Goal: Task Accomplishment & Management: Complete application form

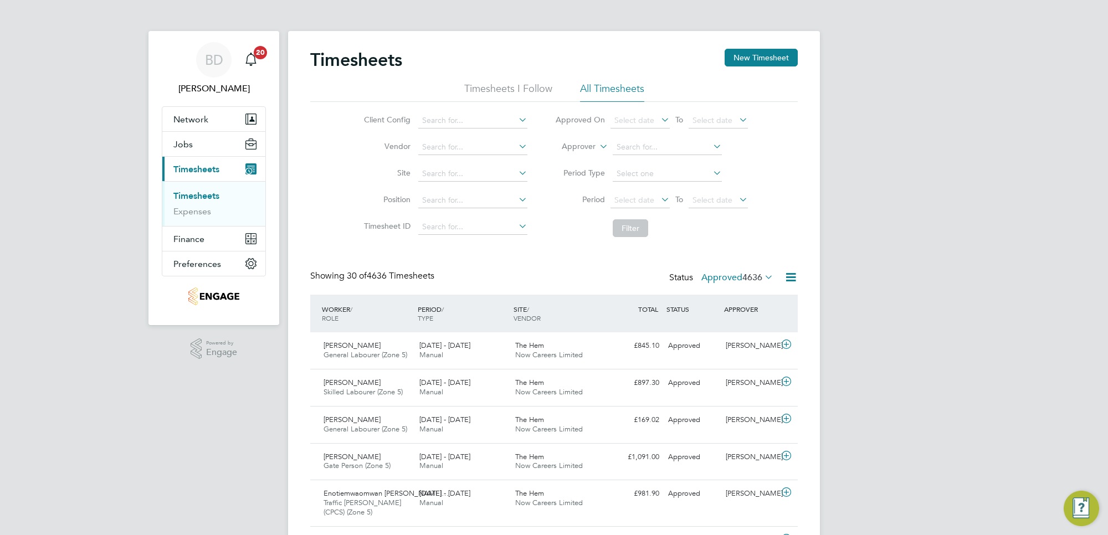
click at [206, 193] on link "Timesheets" at bounding box center [196, 196] width 46 height 11
click at [752, 50] on button "New Timesheet" at bounding box center [761, 58] width 73 height 18
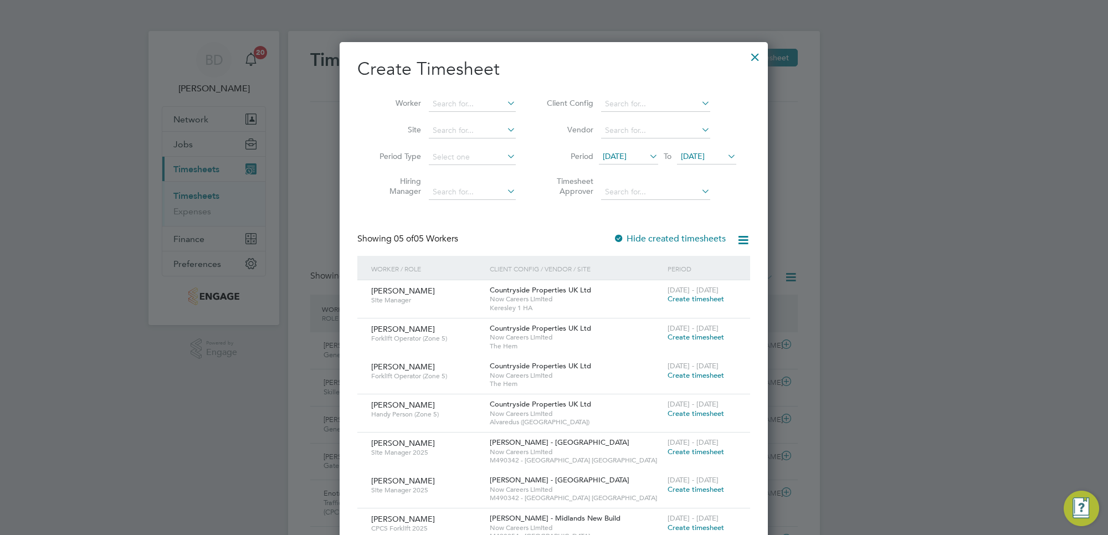
click at [626, 160] on span "[DATE]" at bounding box center [615, 156] width 24 height 10
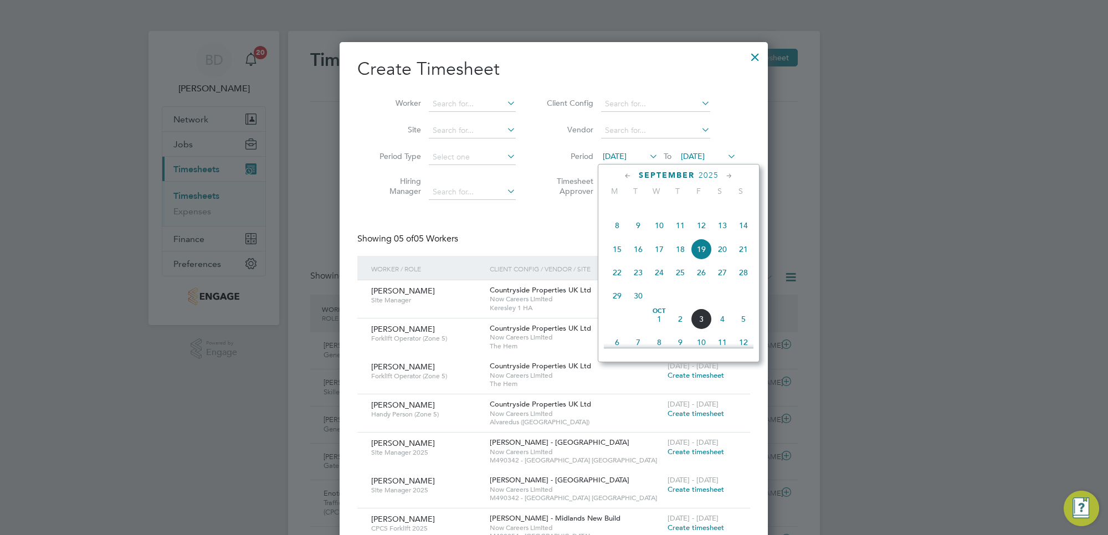
click at [619, 306] on span "29" at bounding box center [617, 295] width 21 height 21
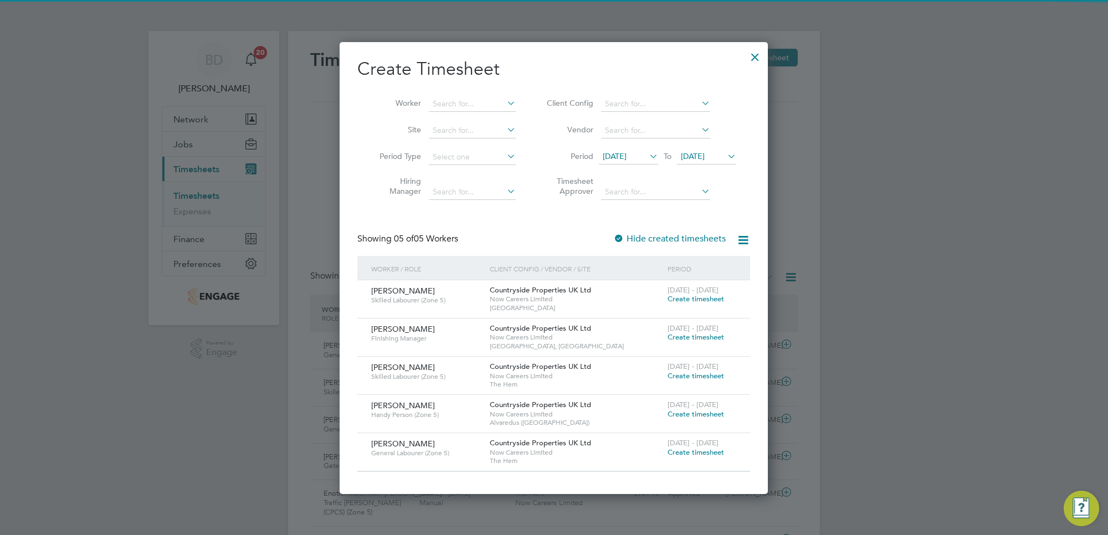
click at [705, 155] on span "[DATE]" at bounding box center [693, 156] width 24 height 10
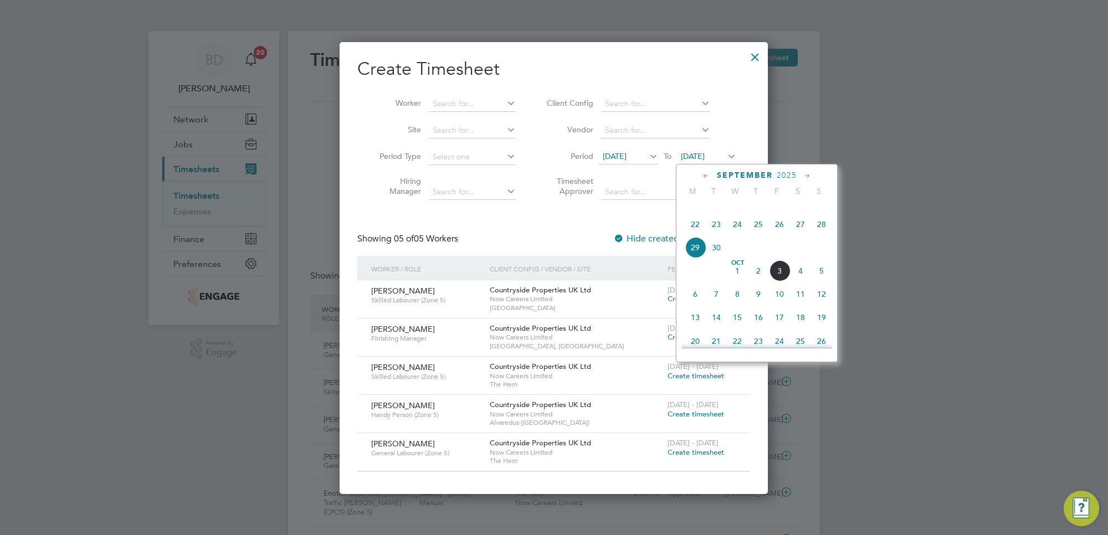
click at [777, 281] on span "3" at bounding box center [779, 270] width 21 height 21
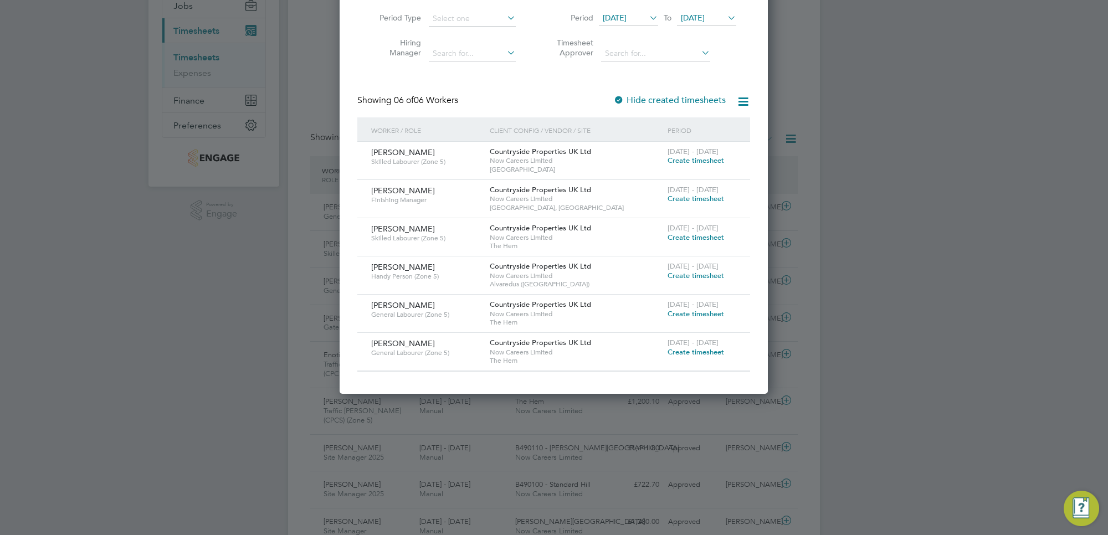
click at [699, 350] on span "Create timesheet" at bounding box center [695, 351] width 57 height 9
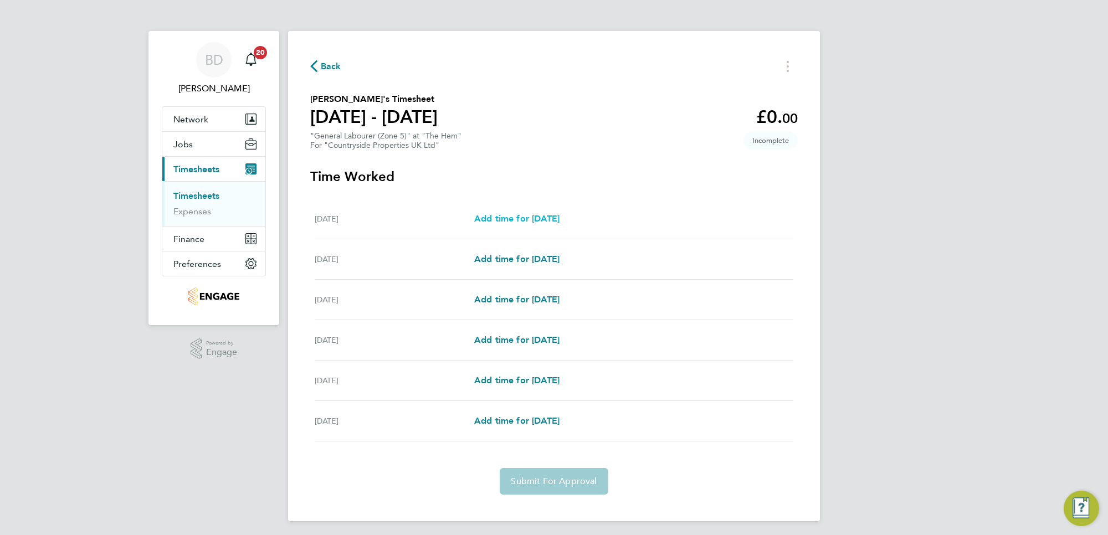
click at [506, 217] on span "Add time for [DATE]" at bounding box center [516, 218] width 85 height 11
select select "30"
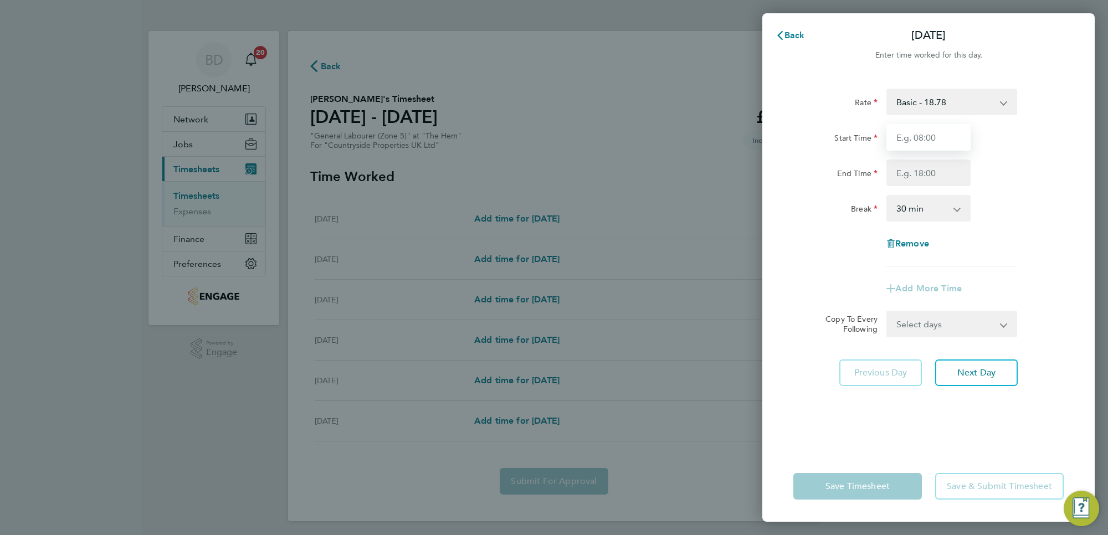
click at [920, 136] on input "Start Time" at bounding box center [928, 137] width 84 height 27
type input "07:00"
click at [939, 173] on input "End Time" at bounding box center [928, 173] width 84 height 27
type input "16:30"
click at [1035, 230] on div "Rate Basic - 18.78 Start Time 07:00 End Time 16:30 Break 0 min 15 min 30 min 45…" at bounding box center [928, 178] width 270 height 178
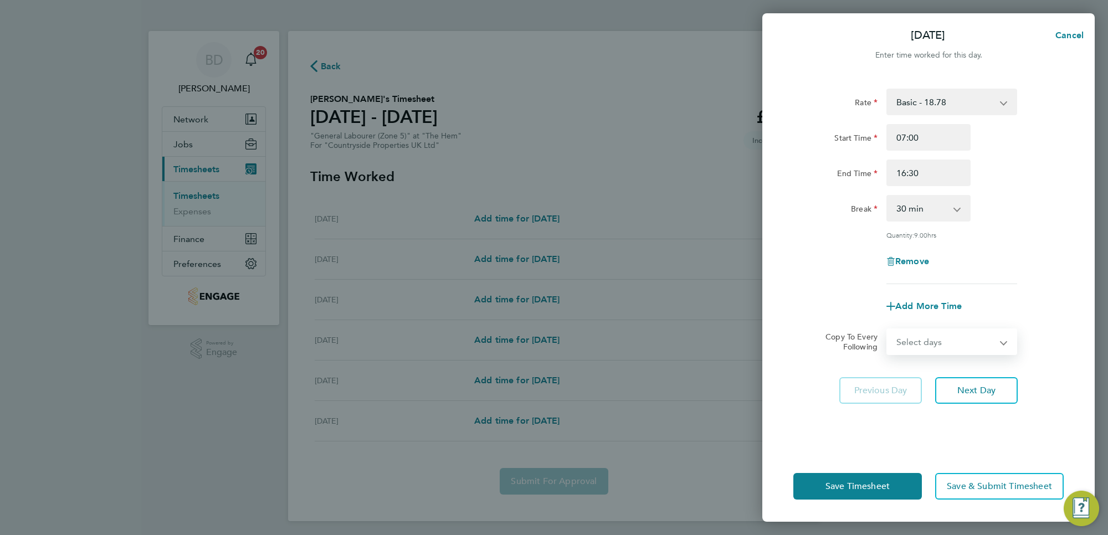
click at [977, 347] on select "Select days Day Weekday (Mon-Fri) Weekend (Sat-Sun) [DATE] [DATE] [DATE] [DATE]…" at bounding box center [945, 342] width 116 height 24
select select "WEEKDAY"
click at [887, 330] on select "Select days Day Weekday (Mon-Fri) Weekend (Sat-Sun) [DATE] [DATE] [DATE] [DATE]…" at bounding box center [945, 342] width 116 height 24
select select "[DATE]"
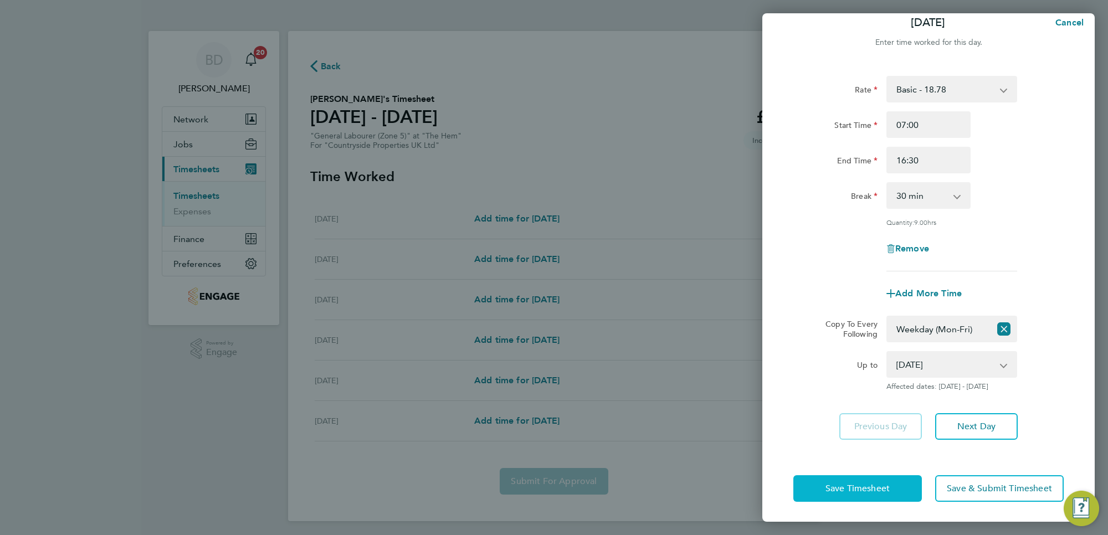
click at [890, 487] on button "Save Timesheet" at bounding box center [857, 488] width 129 height 27
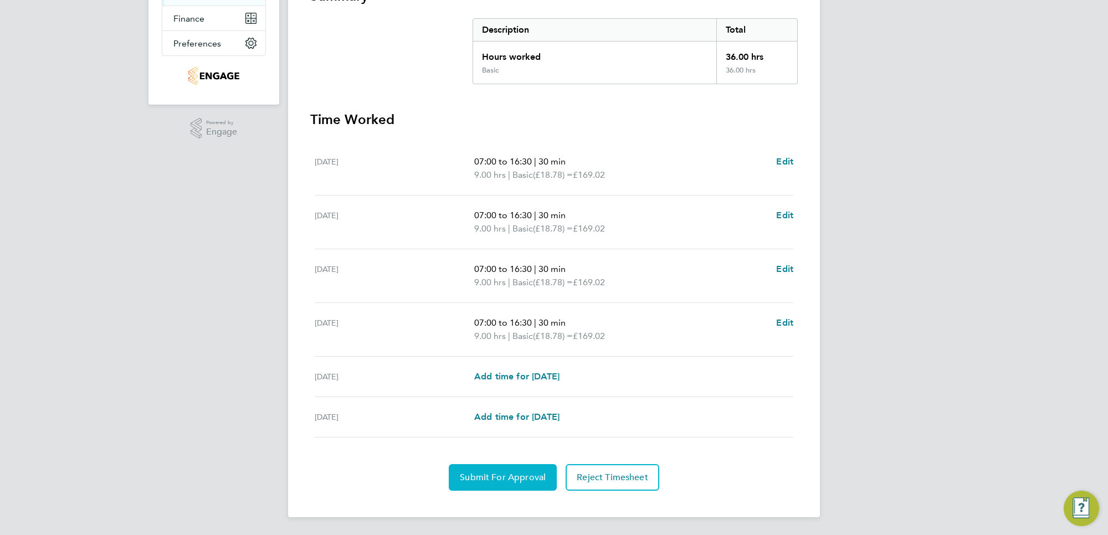
click at [476, 480] on span "Submit For Approval" at bounding box center [503, 477] width 86 height 11
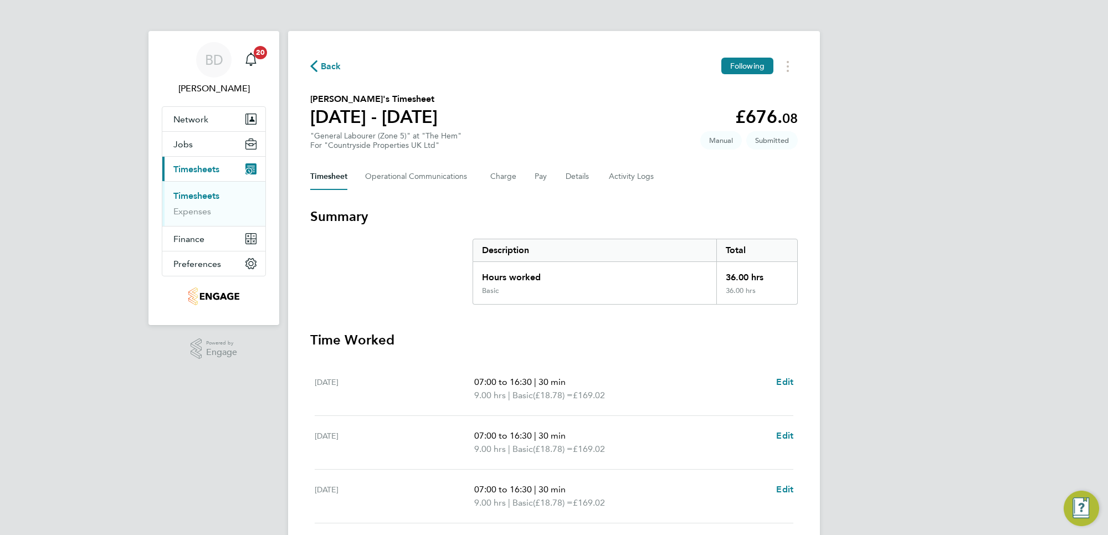
click at [319, 61] on span "Back" at bounding box center [325, 65] width 31 height 11
